Goal: Task Accomplishment & Management: Use online tool/utility

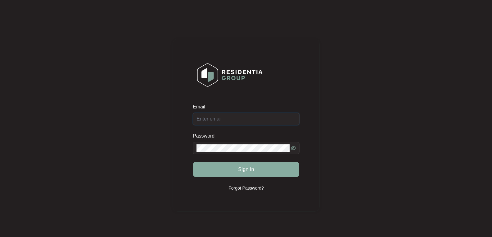
type input "[EMAIL_ADDRESS][DOMAIN_NAME]"
click at [254, 170] on button "Sign in" at bounding box center [246, 169] width 106 height 15
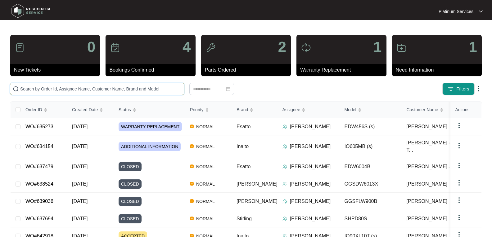
click at [69, 89] on input "text" at bounding box center [100, 89] width 161 height 7
paste input "642033"
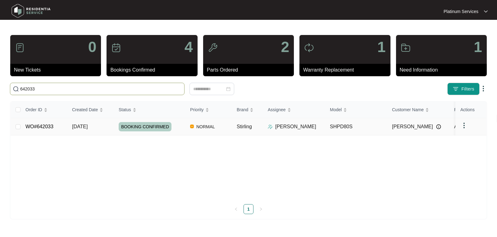
type input "642033"
click at [49, 126] on link "WO#642033" at bounding box center [39, 126] width 28 height 5
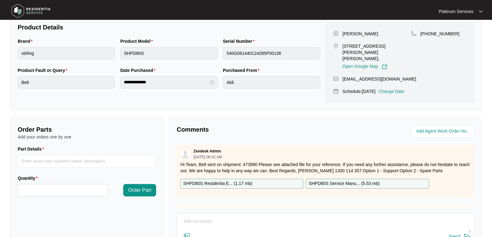
scroll to position [155, 0]
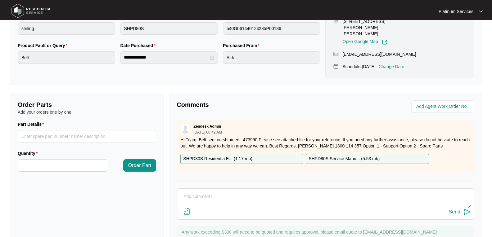
click at [212, 192] on textarea at bounding box center [325, 200] width 291 height 16
paste textarea "Inspected the dryer and noticed the belt is fine but it's making a clunking noi…"
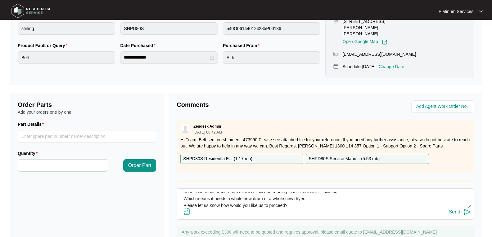
scroll to position [32, 0]
type textarea "Hi Team, Please tech report - Inspected the dryer and noticed the belt is fine …"
click at [464, 209] on img at bounding box center [466, 212] width 7 height 7
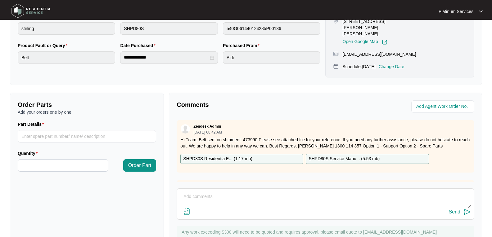
scroll to position [0, 0]
